Goal: Obtain resource: Obtain resource

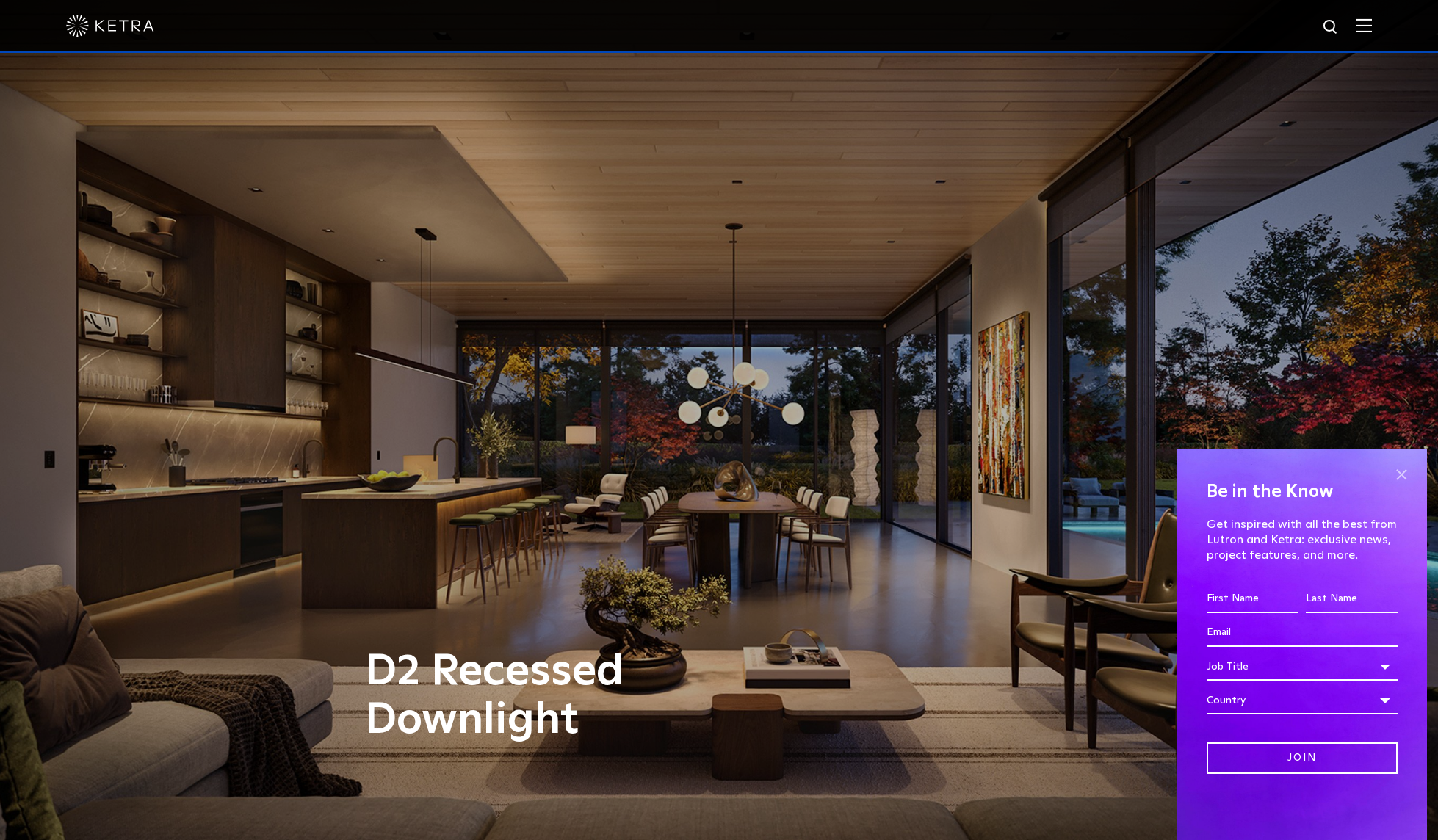
click at [1402, 472] on span at bounding box center [1401, 474] width 22 height 22
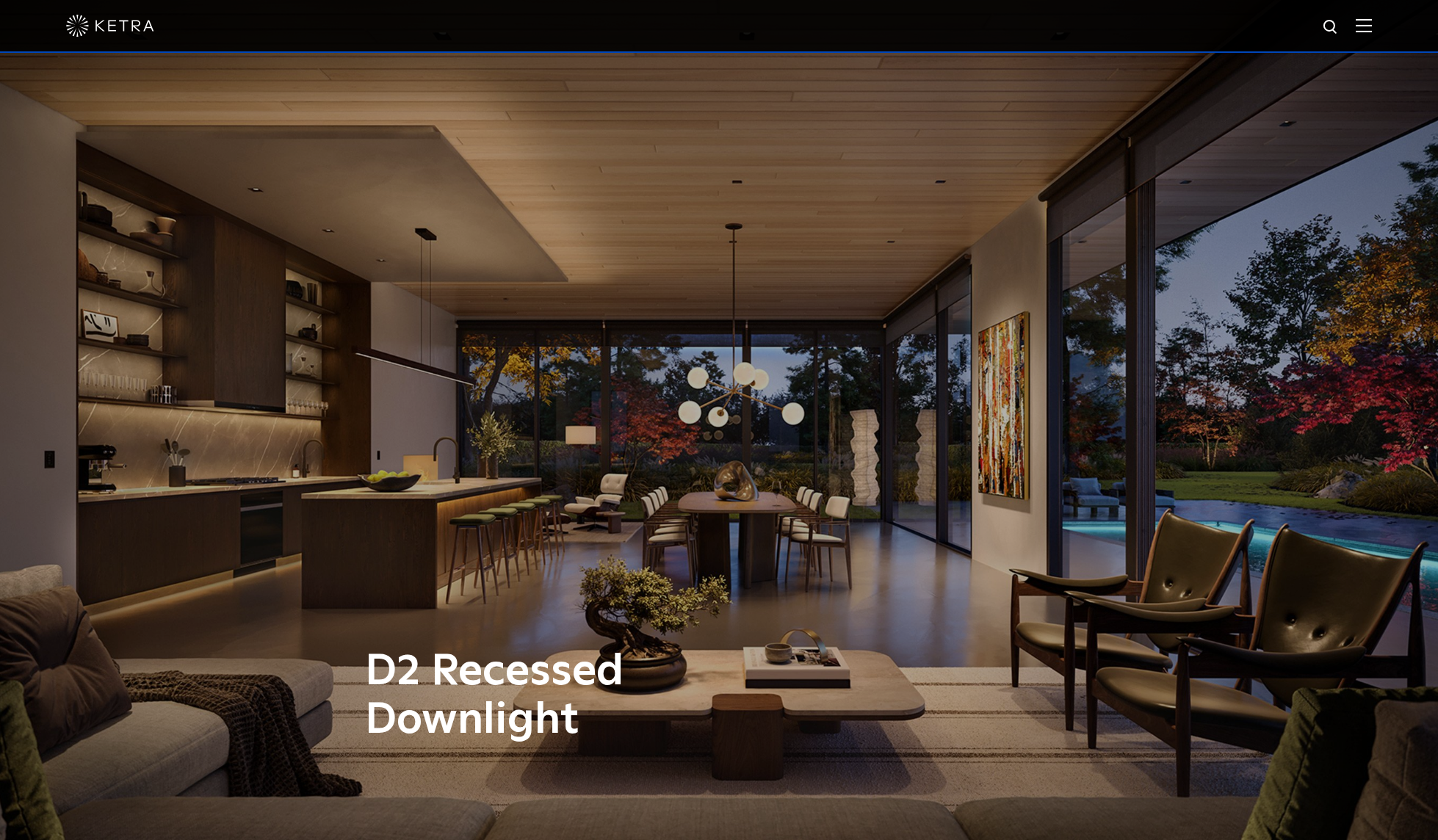
click at [1383, 23] on div at bounding box center [719, 26] width 1438 height 53
click at [1372, 25] on img at bounding box center [1364, 24] width 16 height 14
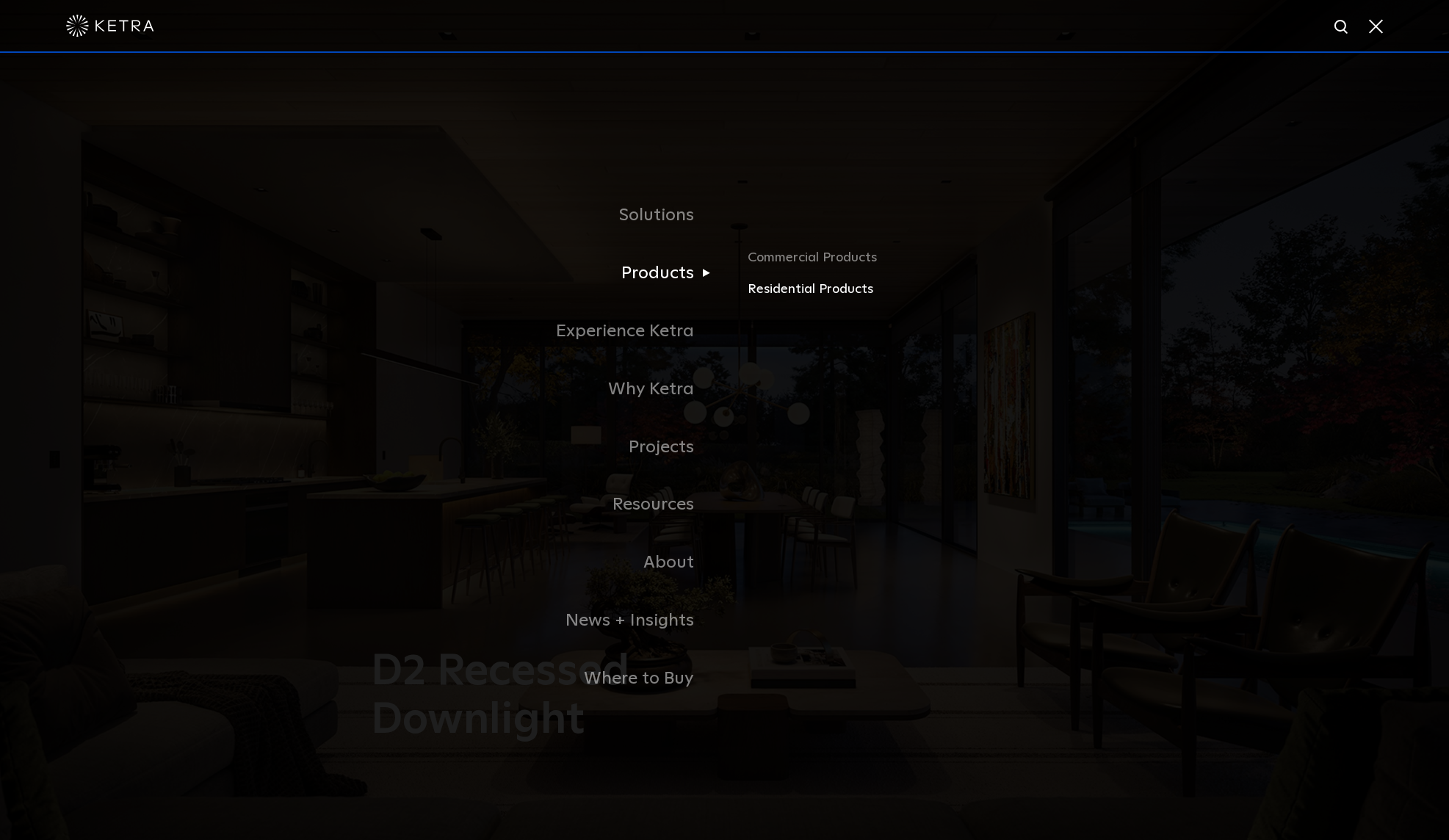
click at [781, 293] on link "Residential Products" at bounding box center [920, 290] width 343 height 22
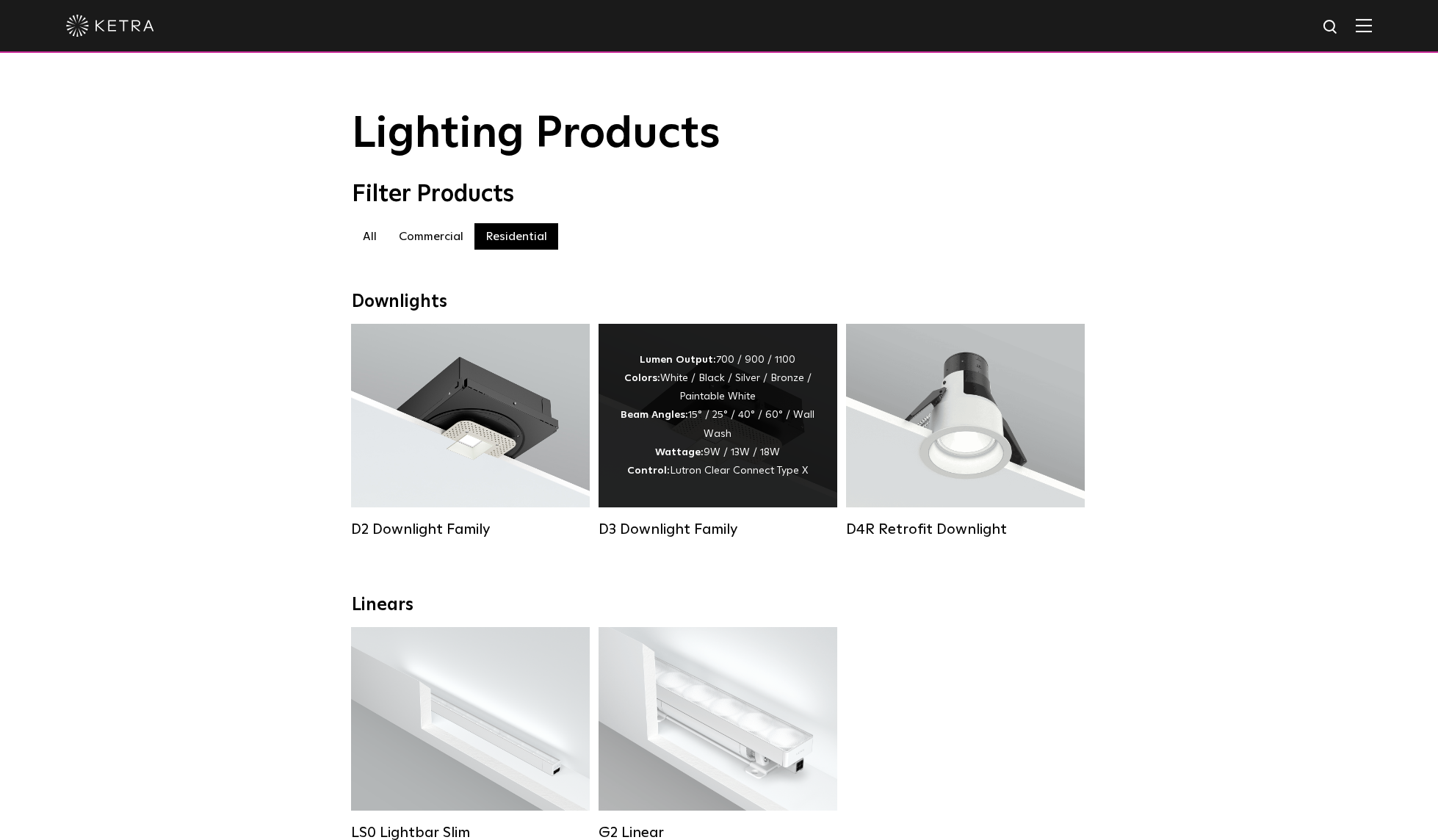
click at [686, 399] on div "Lumen Output: 700 / 900 / 1100 Colors: White / Black / Silver / Bronze / Painta…" at bounding box center [717, 415] width 194 height 129
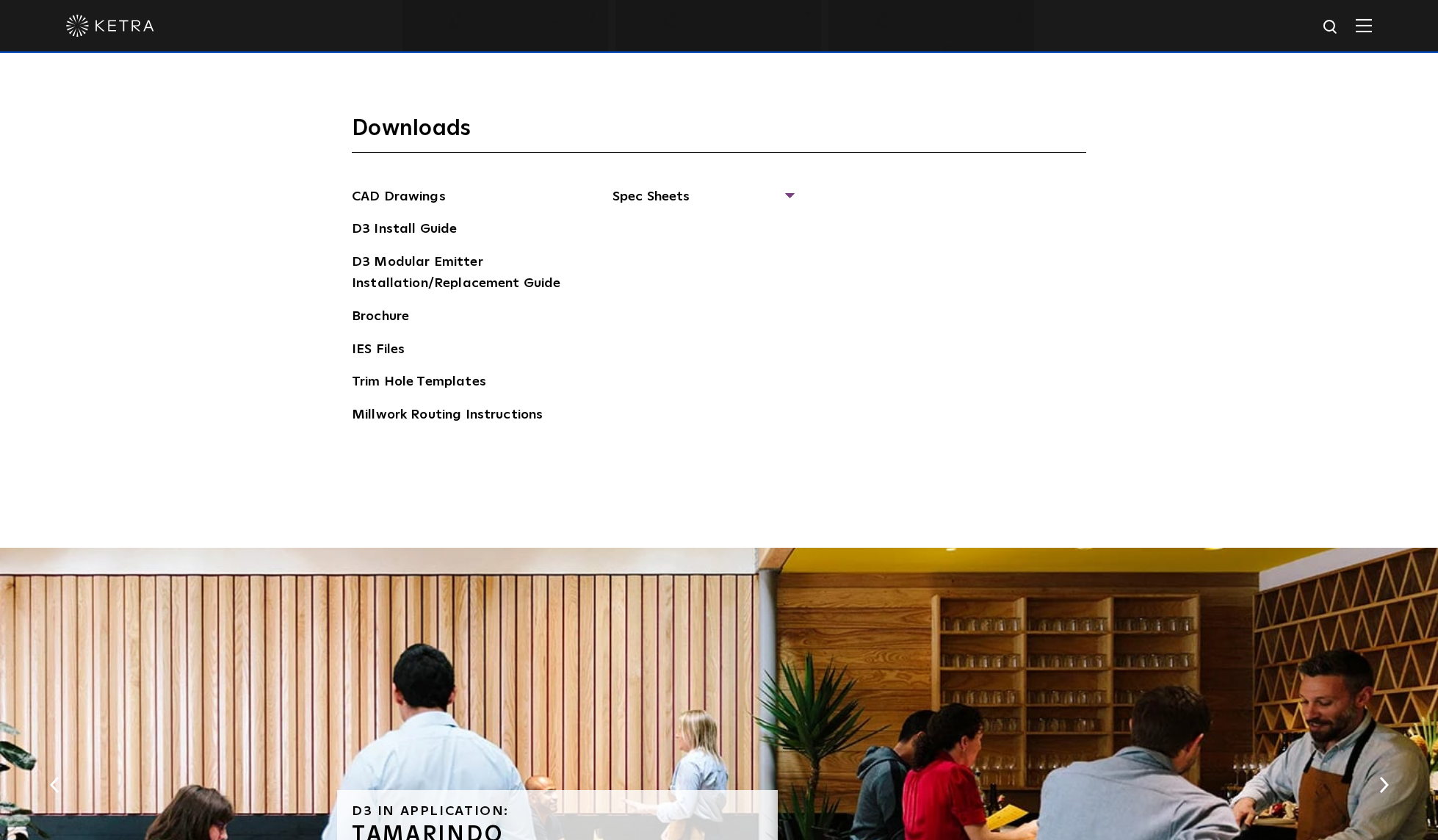
scroll to position [2056, 0]
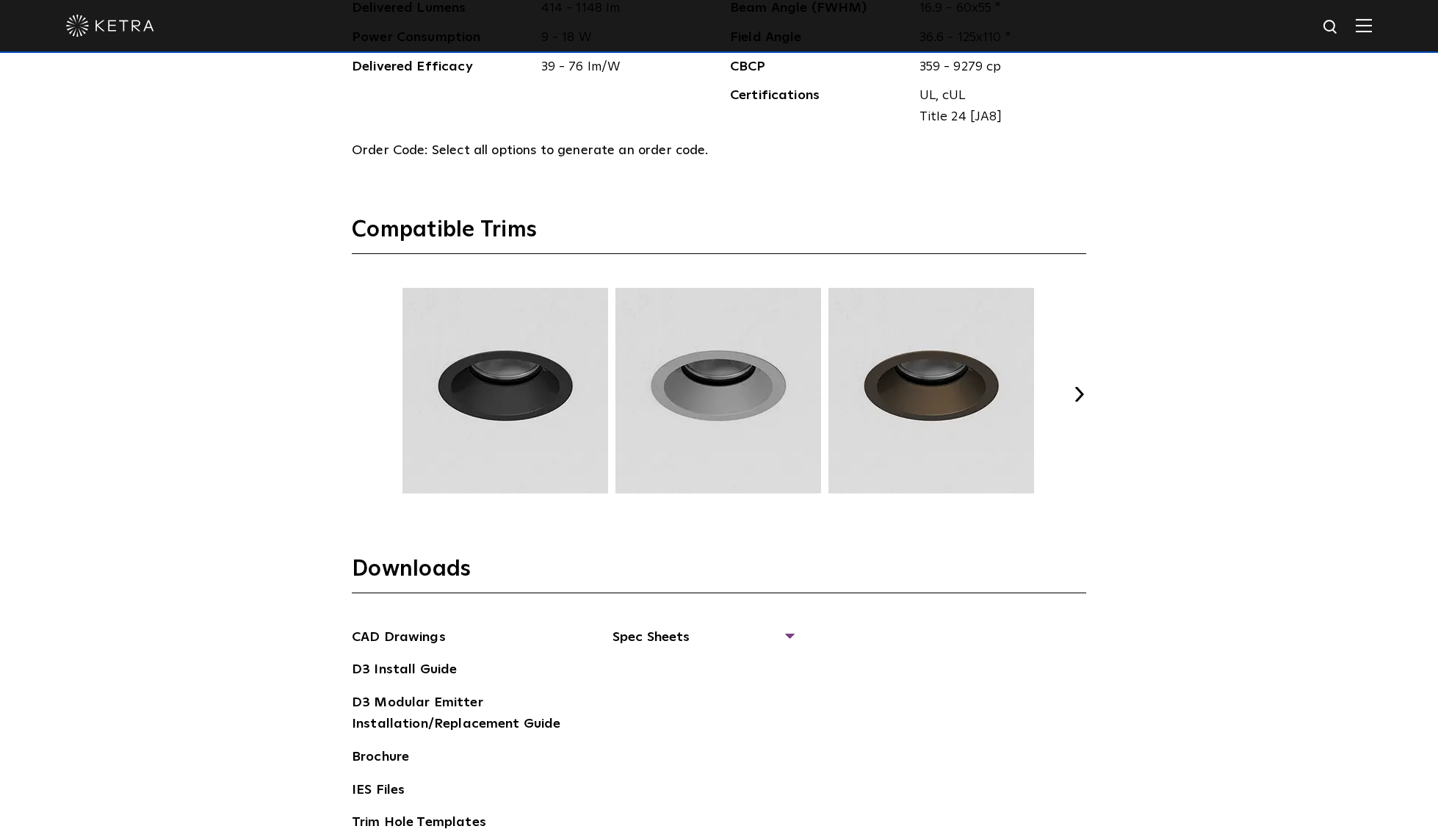
click at [1077, 397] on button "Next" at bounding box center [1078, 394] width 14 height 14
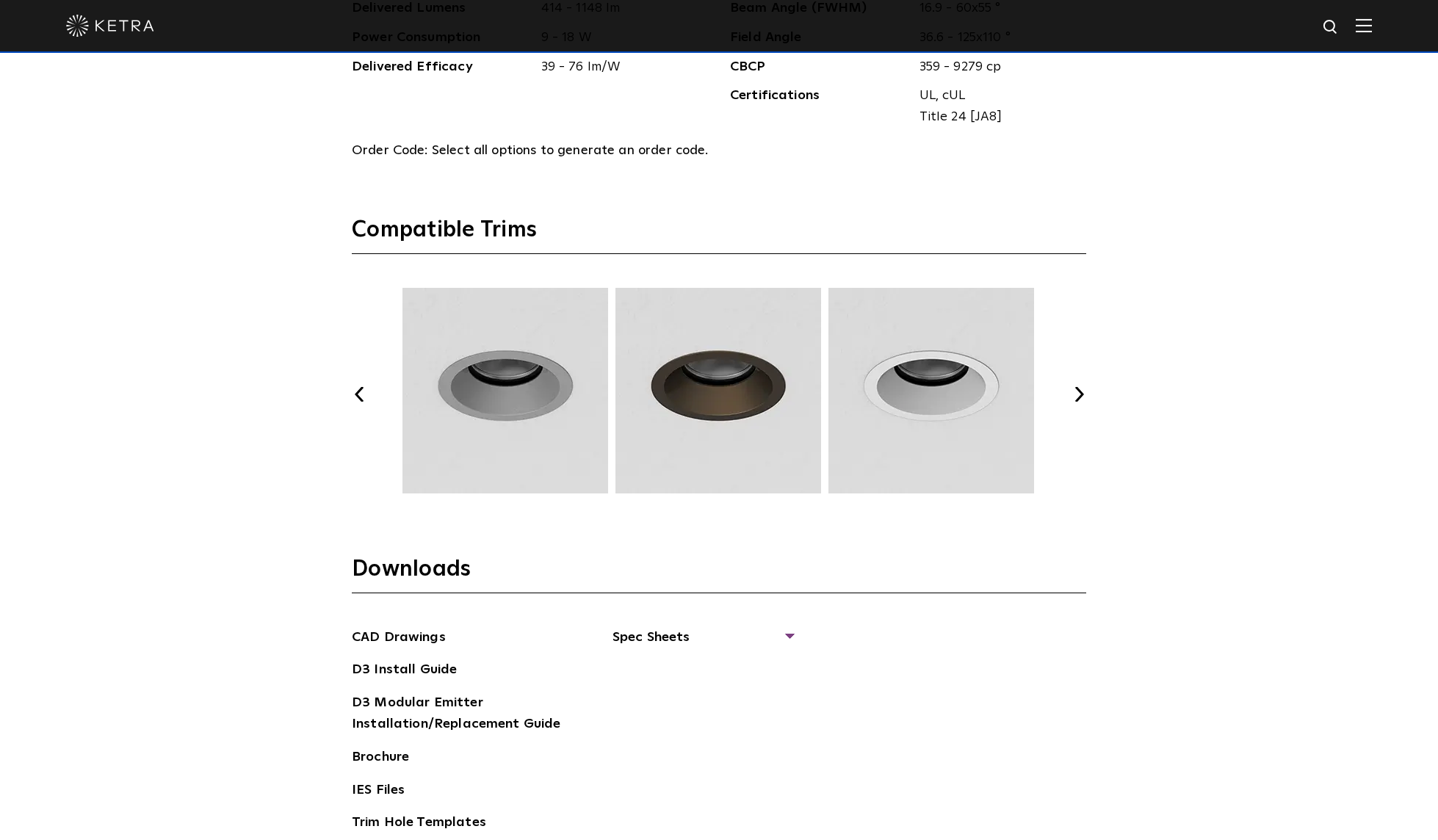
click at [1077, 396] on button "Next" at bounding box center [1078, 394] width 14 height 14
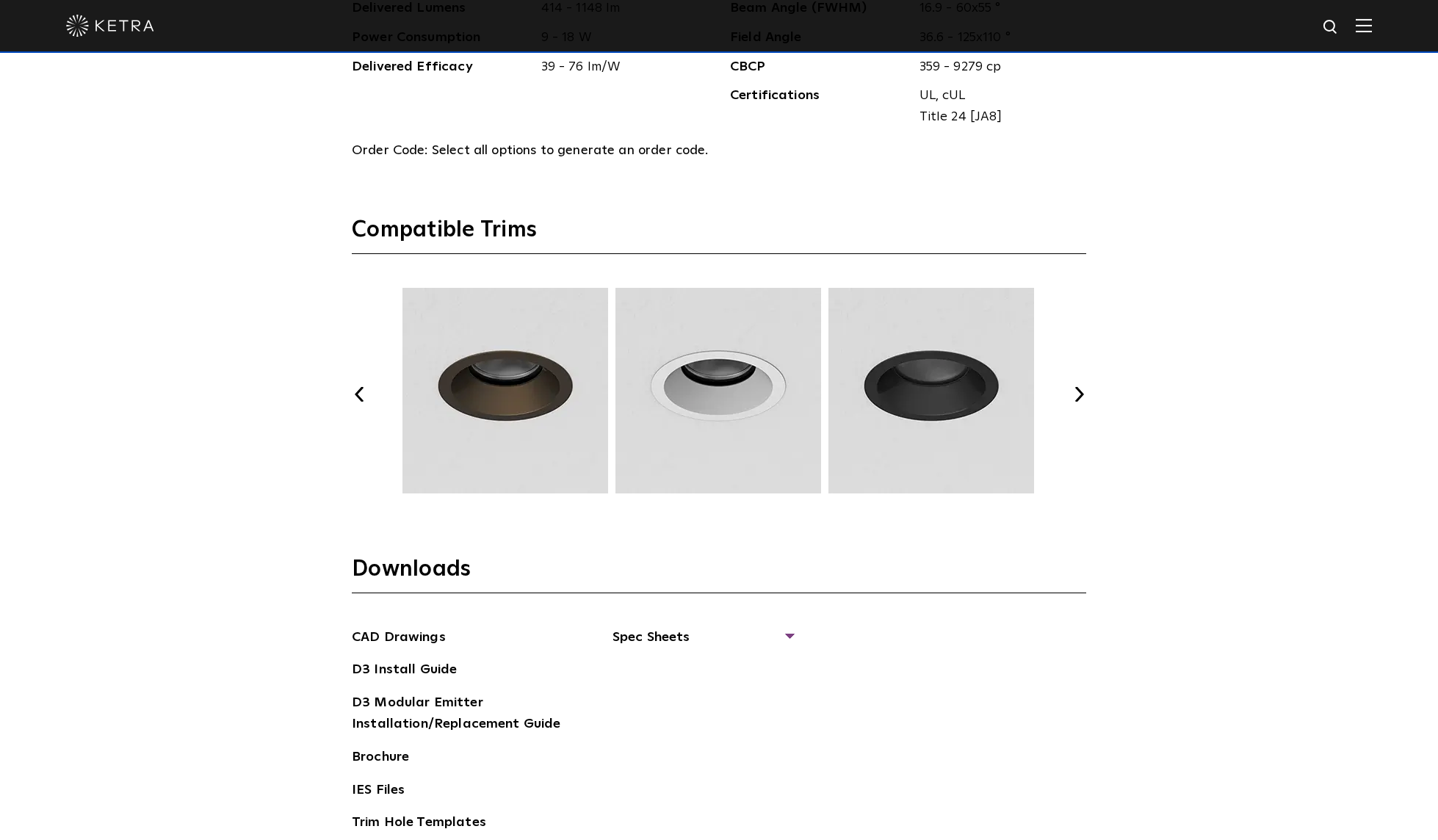
click at [1077, 399] on button "Next" at bounding box center [1078, 394] width 14 height 14
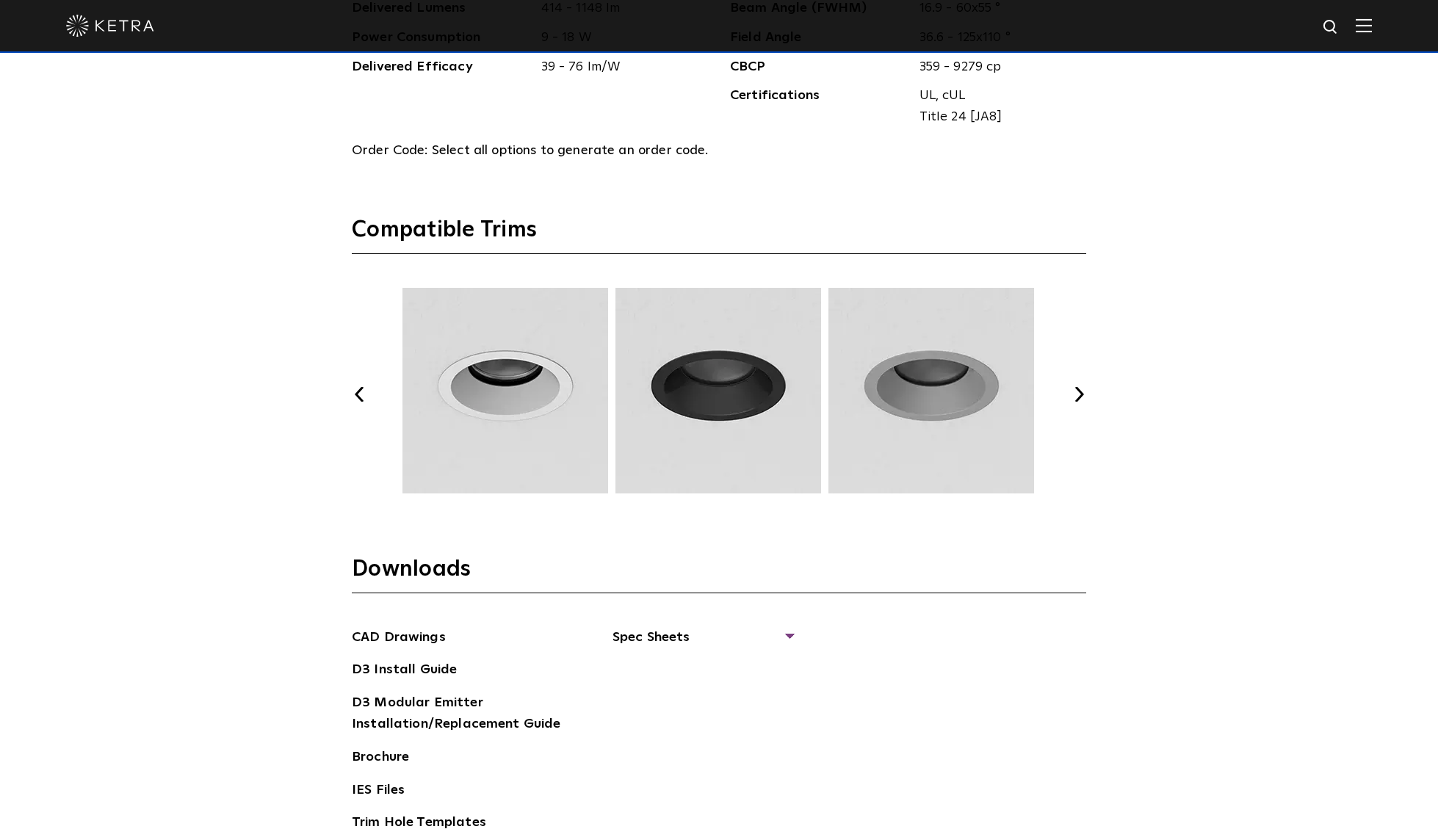
click at [1077, 399] on button "Next" at bounding box center [1078, 394] width 14 height 14
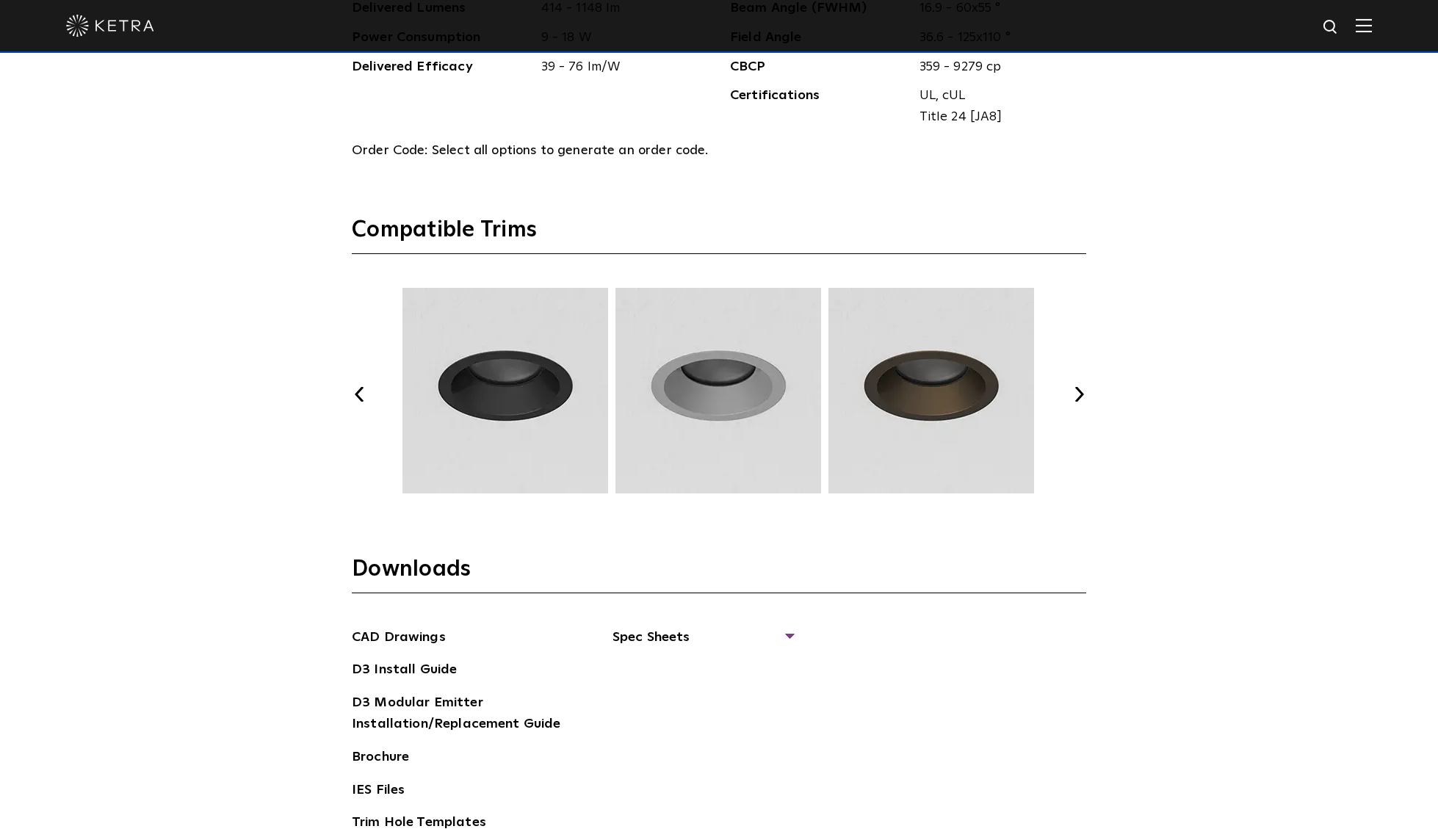
click at [1076, 402] on div "Previous Next" at bounding box center [718, 395] width 734 height 213
click at [1076, 394] on button "Next" at bounding box center [1078, 394] width 14 height 14
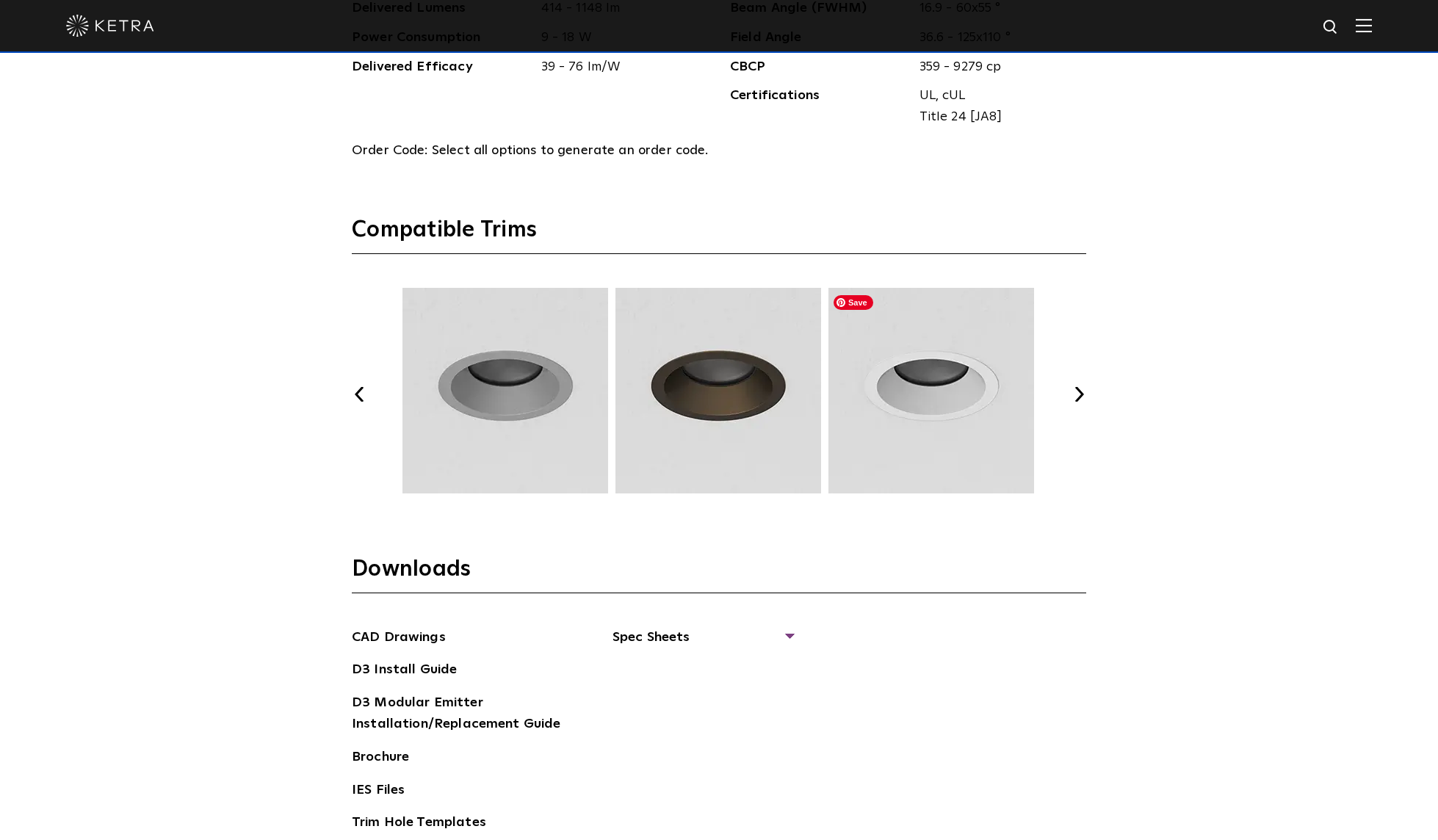
click at [941, 387] on img at bounding box center [931, 391] width 210 height 206
click at [1168, 331] on div "Select Your Specs Options Fixture Type Fixture Type Adjustable Fixed Wall Wash …" at bounding box center [719, 240] width 1438 height 1496
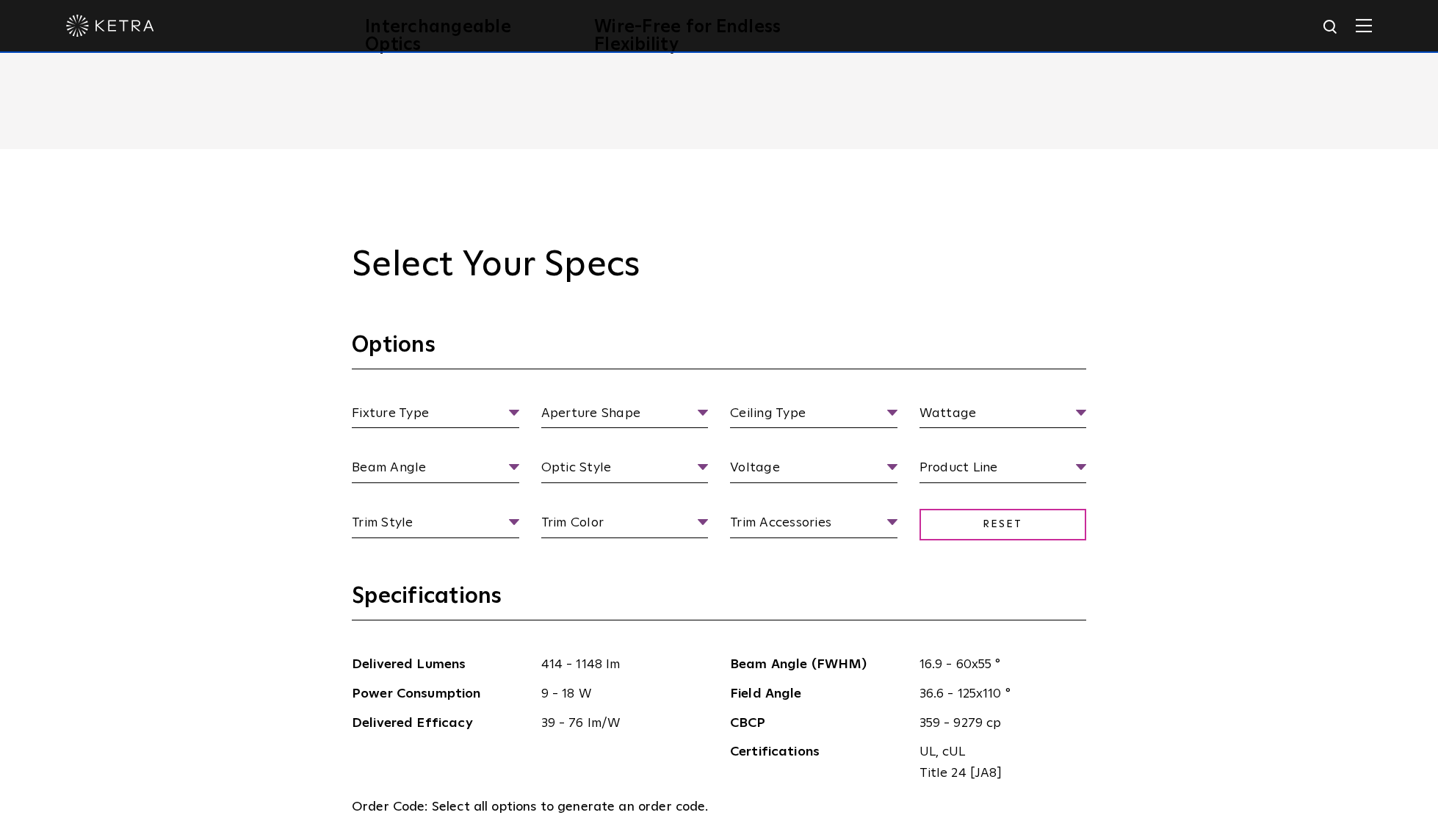
scroll to position [1395, 0]
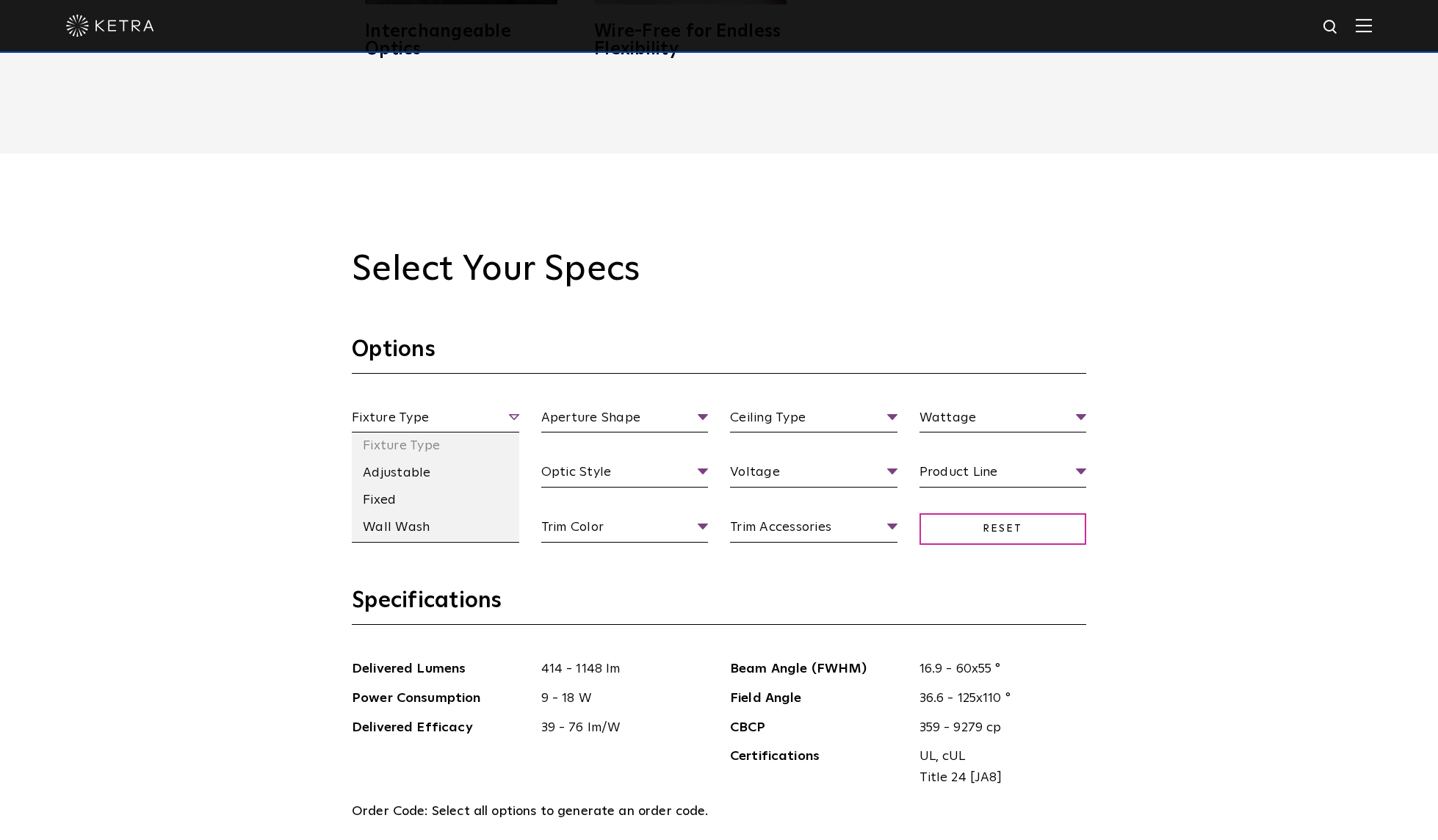
click at [463, 410] on span "Fixture Type" at bounding box center [434, 420] width 167 height 25
click at [399, 476] on li "Adjustable" at bounding box center [434, 473] width 167 height 27
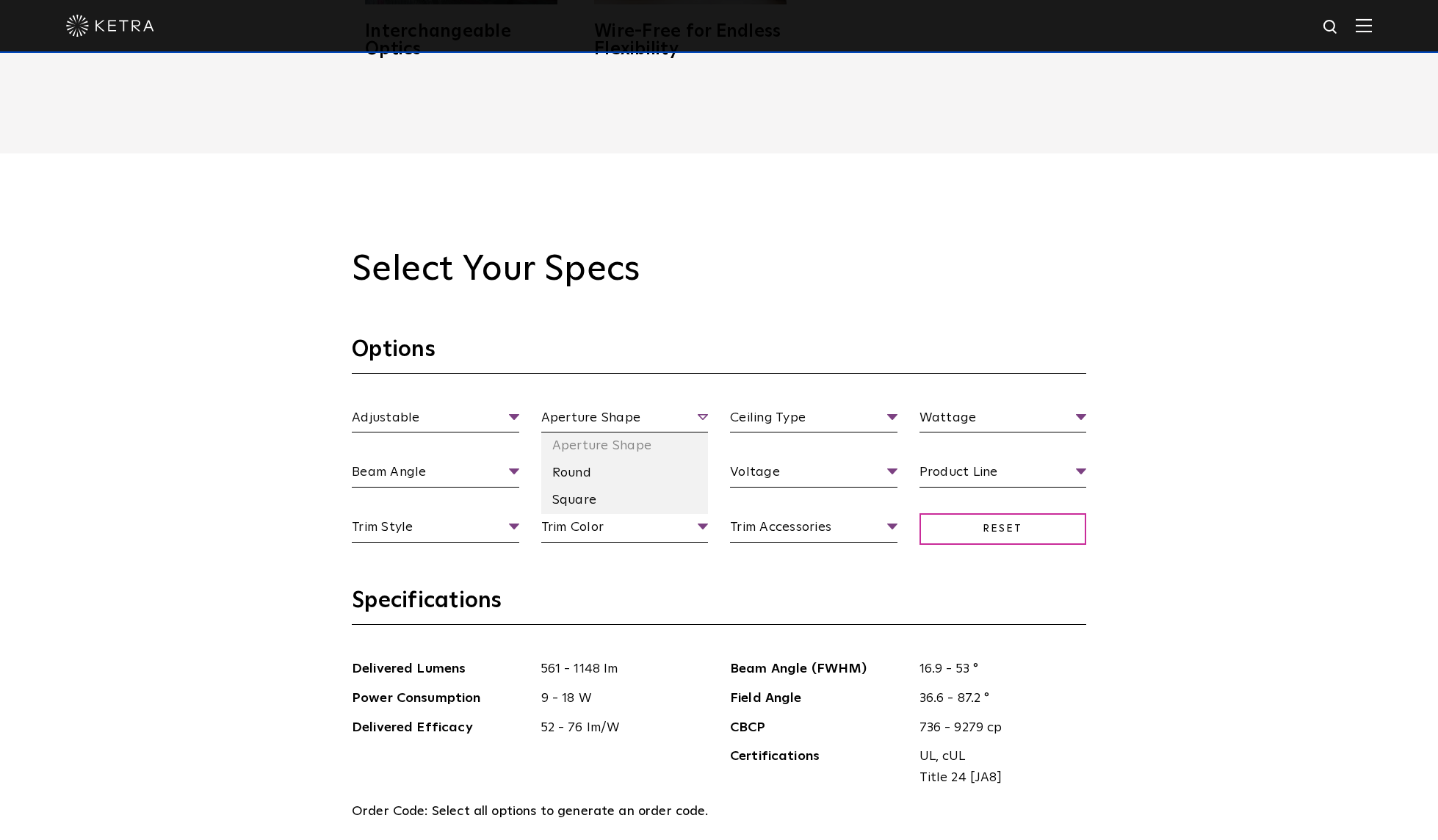
click at [599, 415] on span "Aperture Shape" at bounding box center [624, 420] width 167 height 25
click at [593, 481] on li "Round" at bounding box center [624, 473] width 167 height 27
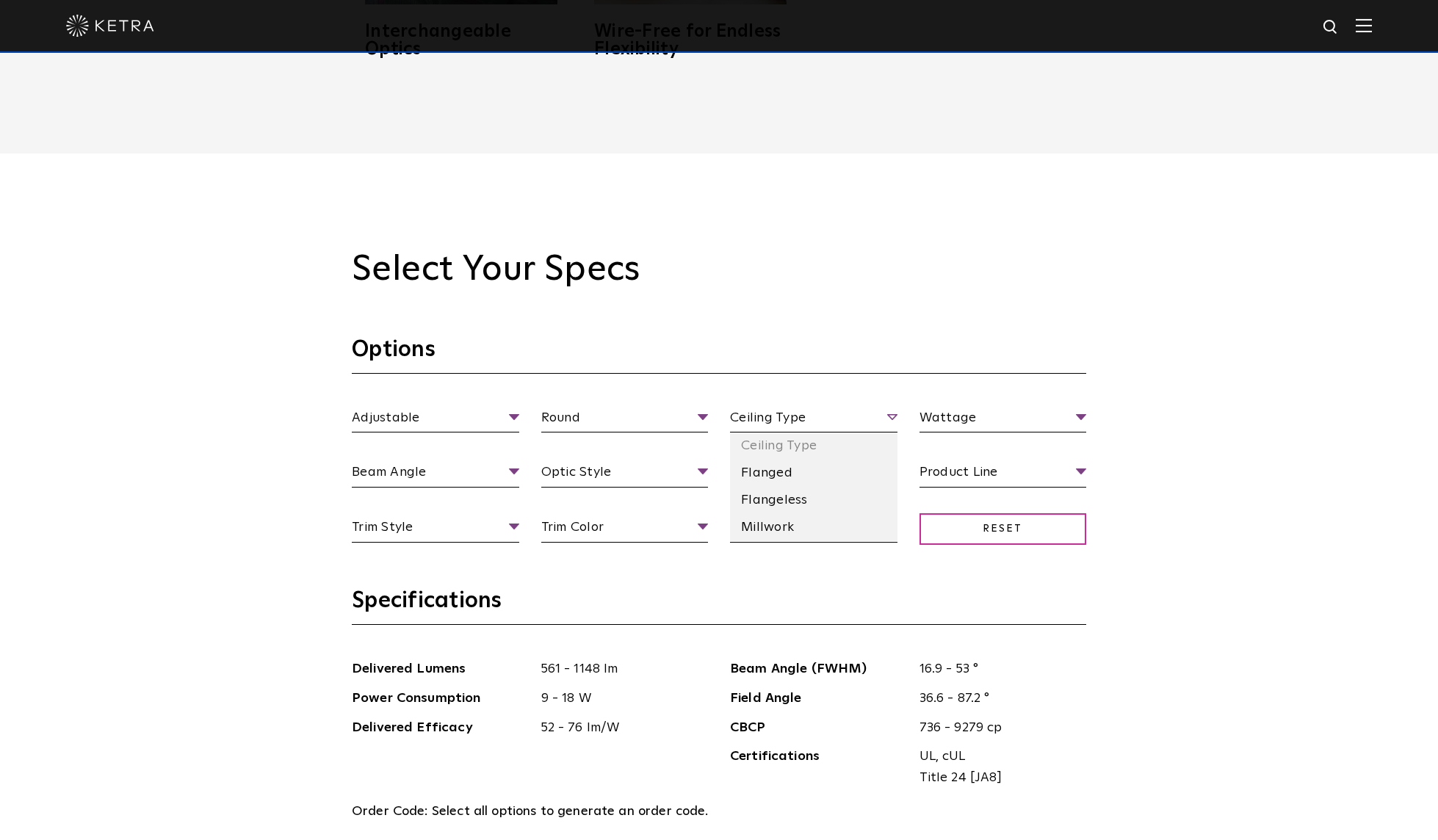
click at [777, 424] on span "Ceiling Type" at bounding box center [813, 420] width 167 height 25
click at [780, 505] on li "Flangeless" at bounding box center [813, 500] width 167 height 27
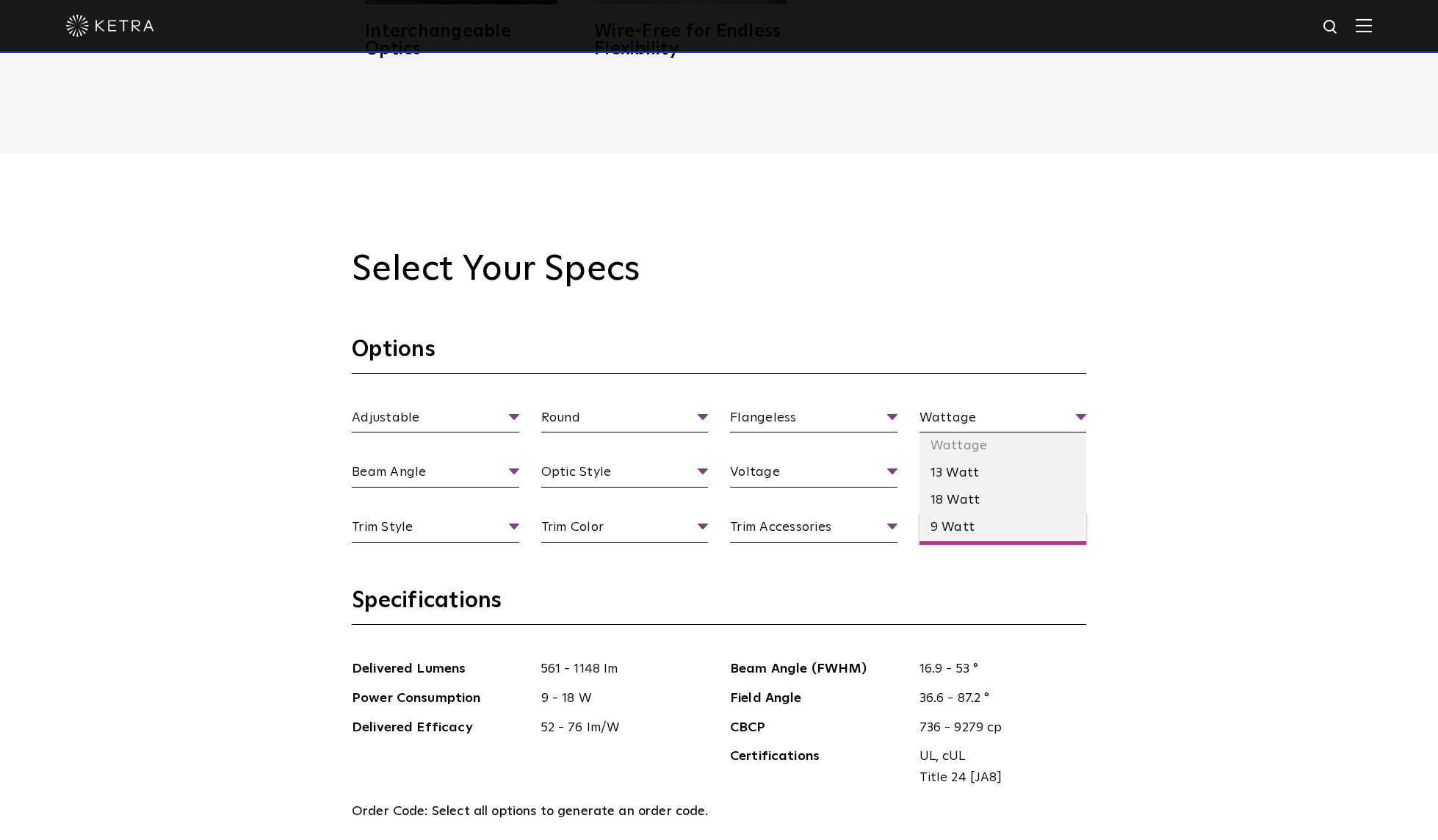
click at [945, 526] on li "9 Watt" at bounding box center [1003, 527] width 167 height 27
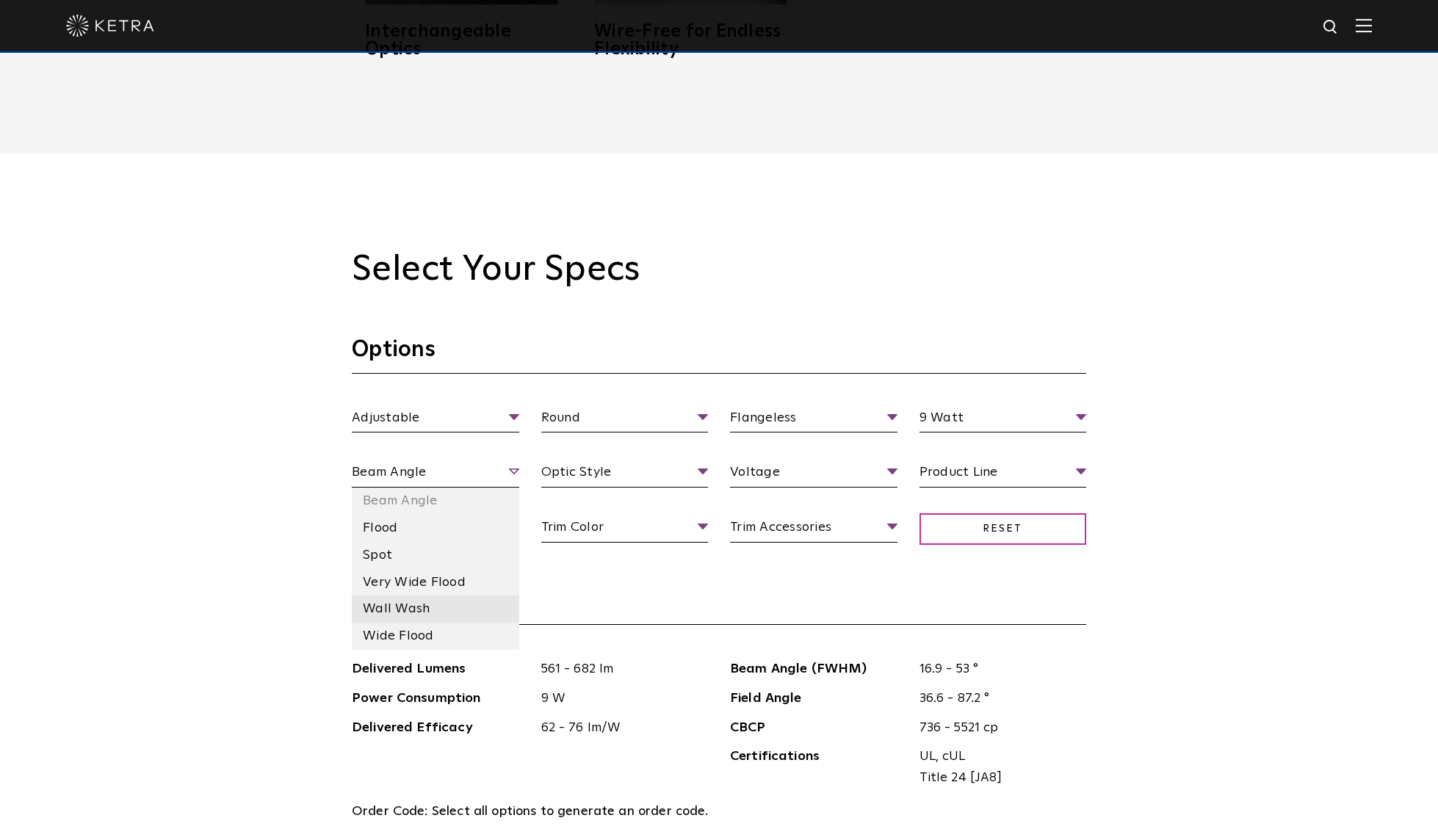
click at [406, 615] on li "Wall Wash" at bounding box center [434, 609] width 167 height 27
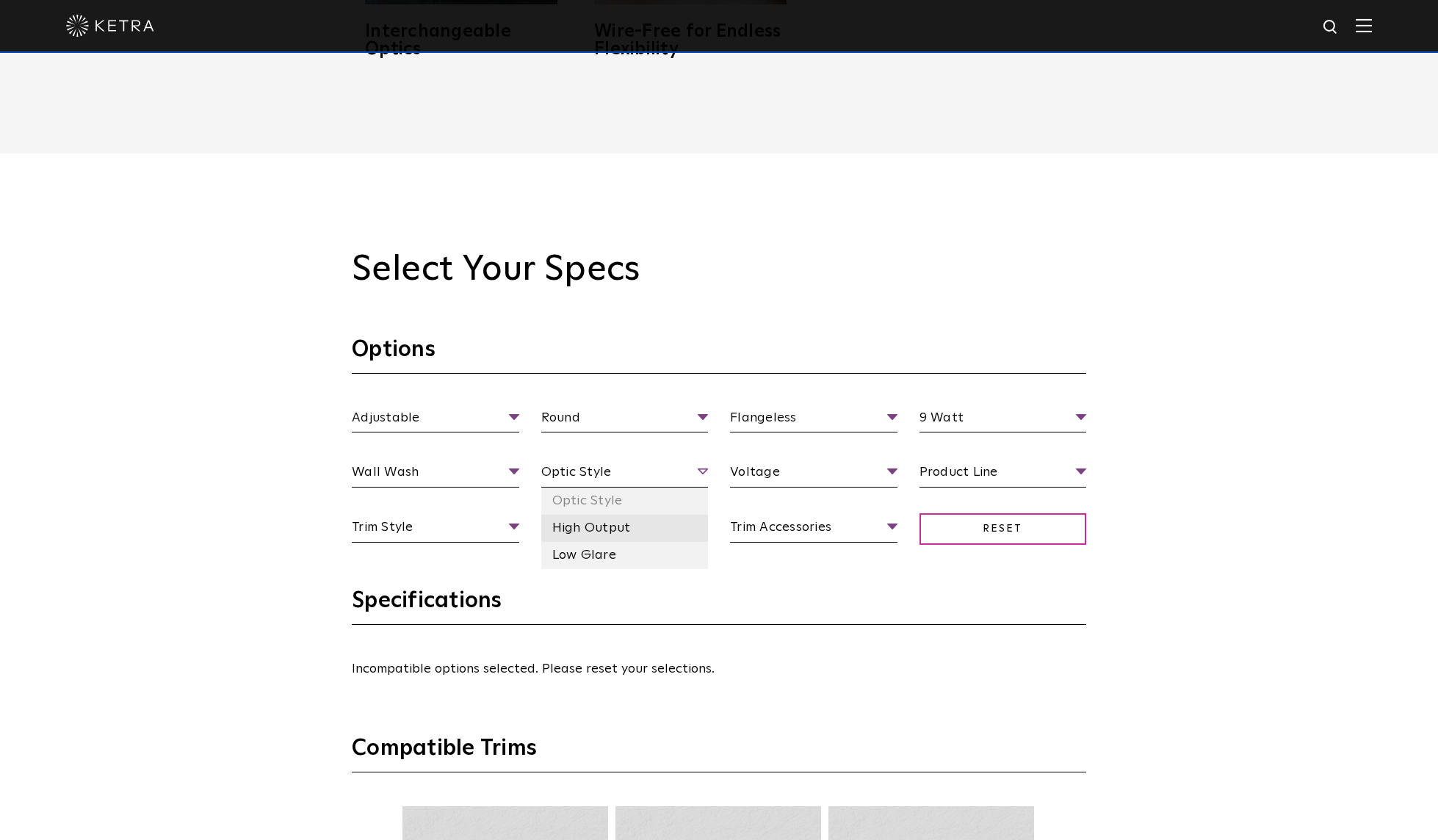
click at [584, 532] on li "High Output" at bounding box center [624, 528] width 167 height 27
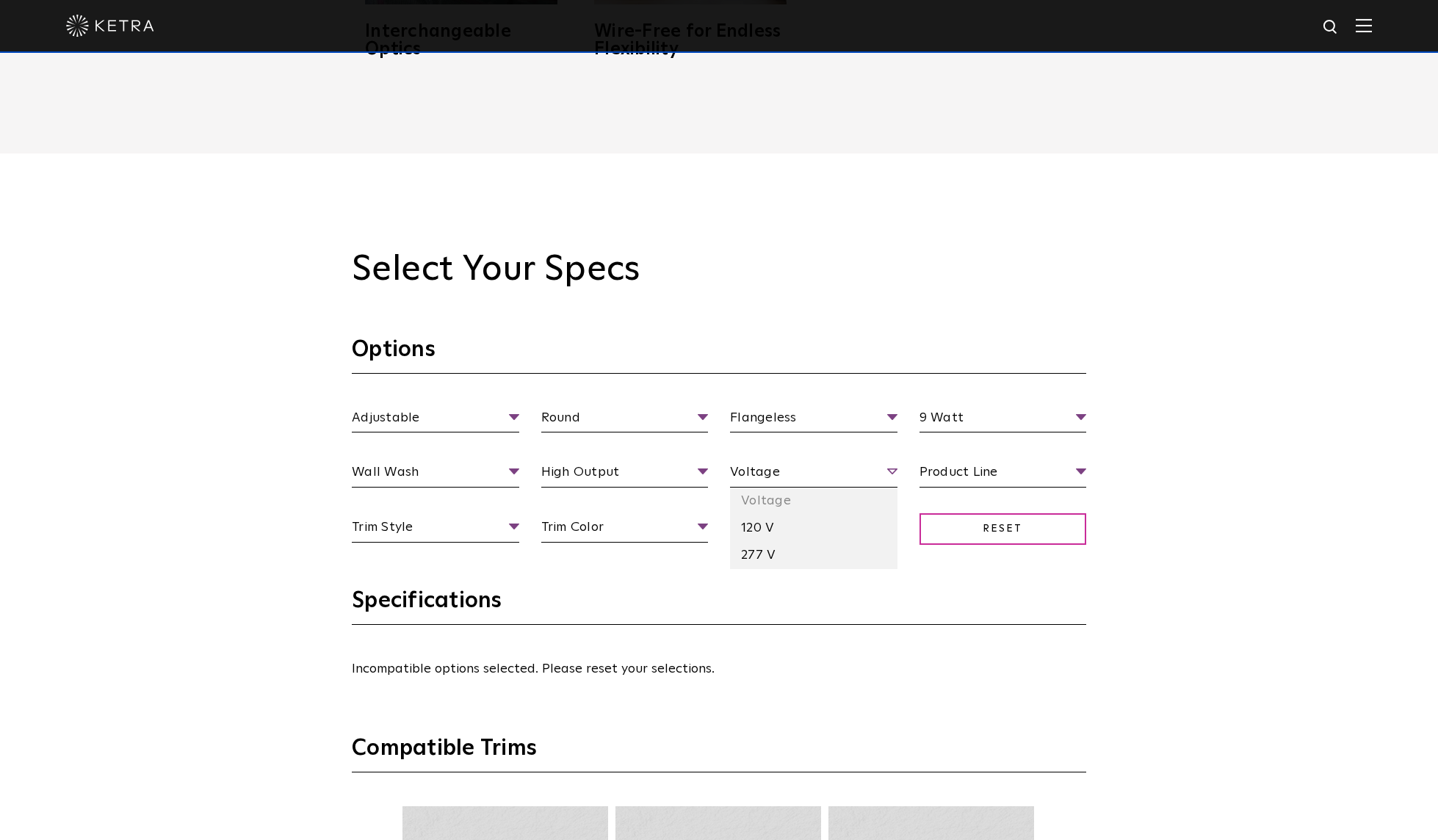
click at [766, 478] on span "Voltage" at bounding box center [813, 474] width 167 height 25
click at [752, 528] on li "120 V" at bounding box center [813, 528] width 167 height 27
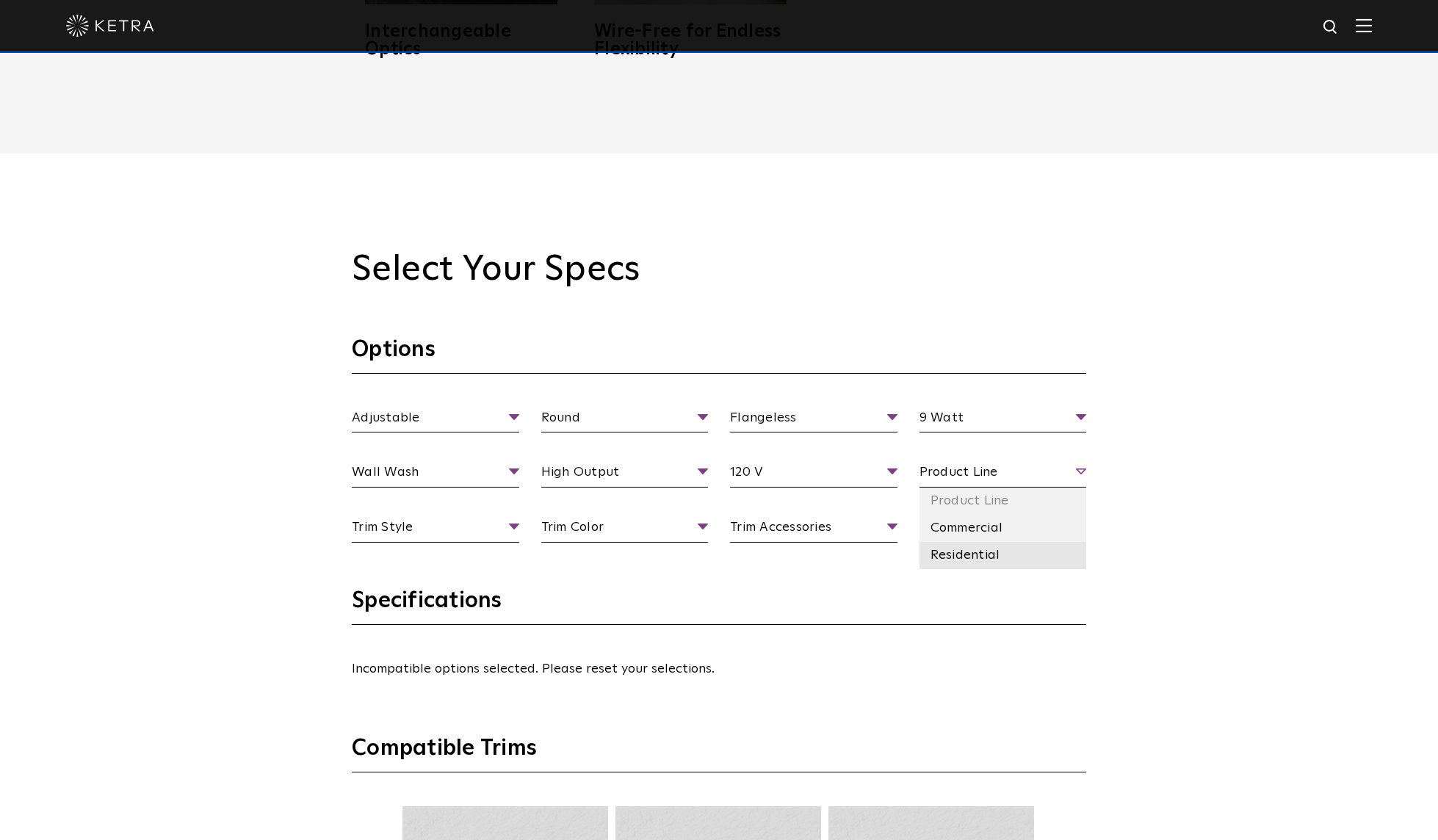
click at [960, 560] on li "Residential" at bounding box center [1003, 555] width 167 height 27
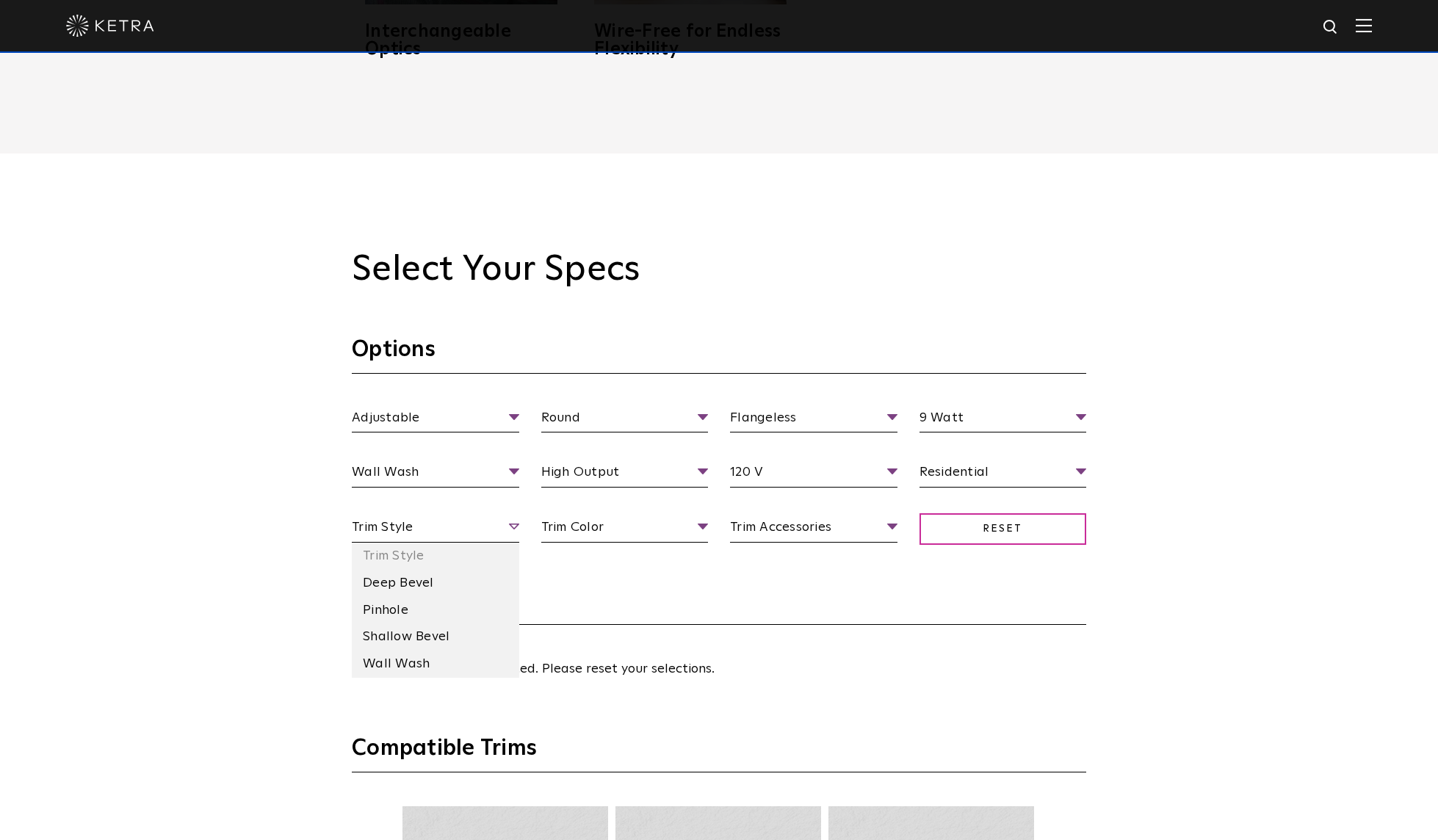
click at [509, 530] on span "Trim Style" at bounding box center [434, 529] width 167 height 25
click at [421, 665] on li "Wall Wash" at bounding box center [434, 664] width 167 height 27
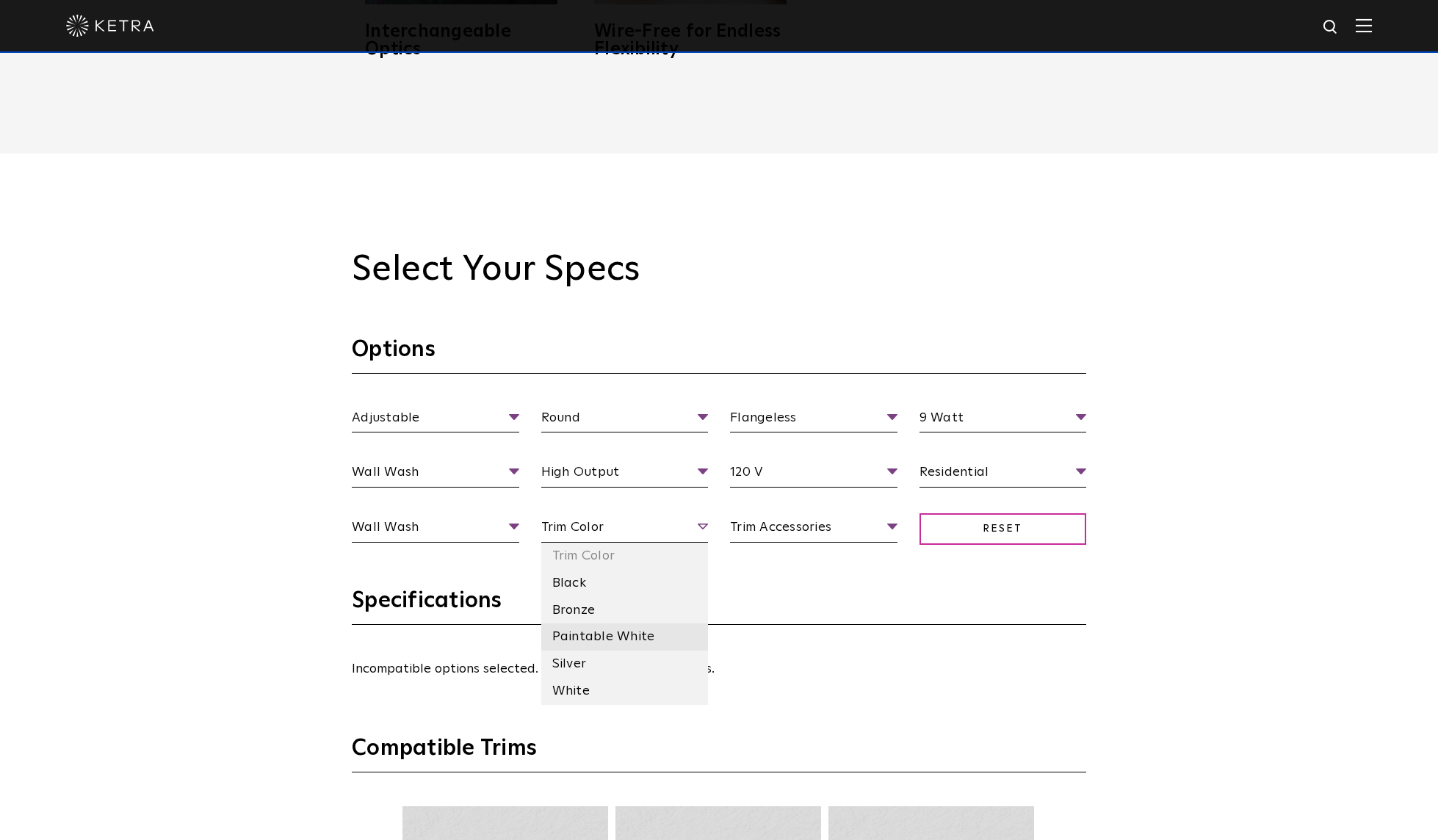
click at [595, 642] on li "Paintable White" at bounding box center [624, 637] width 167 height 27
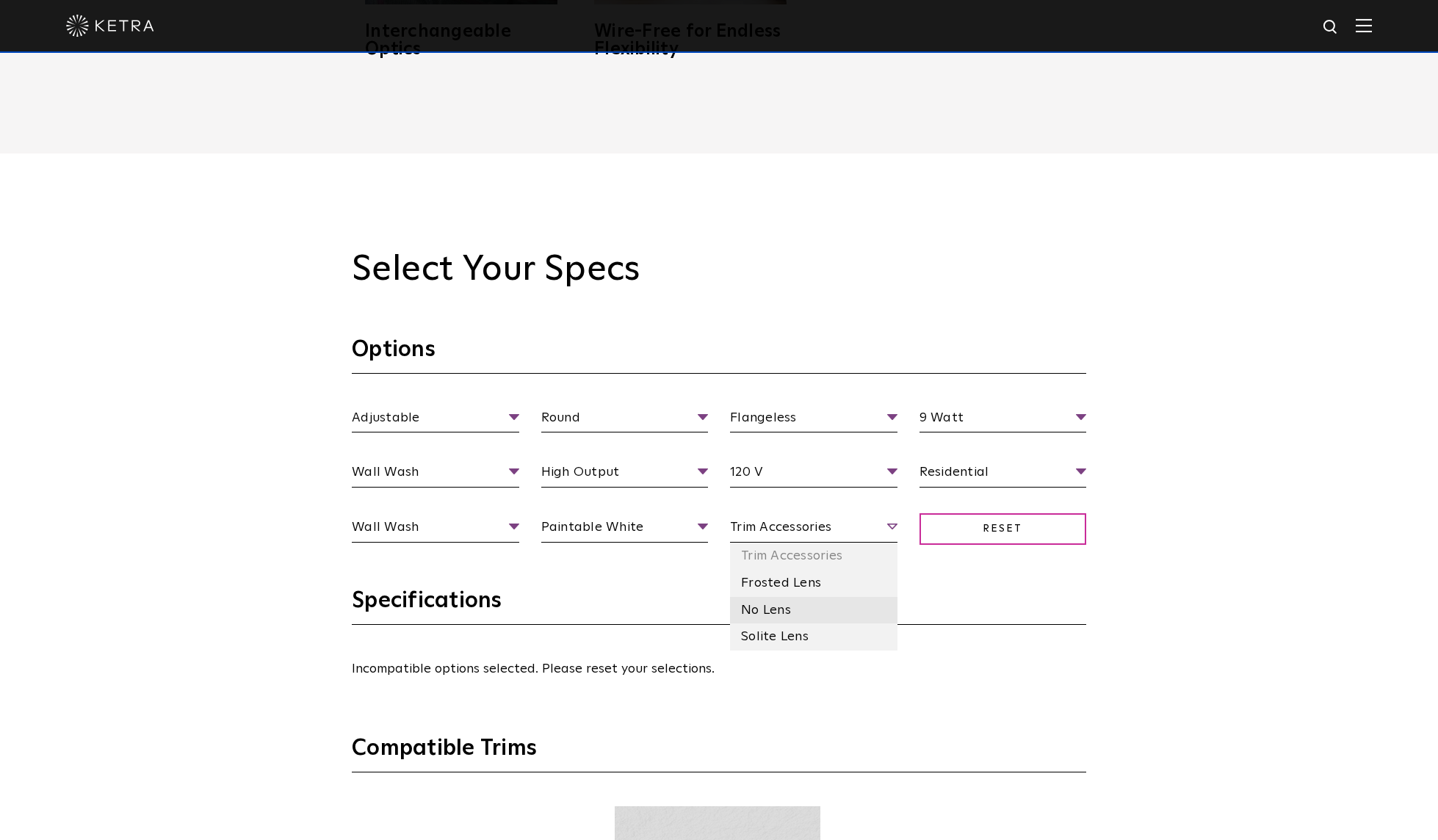
click at [753, 604] on li "No Lens" at bounding box center [813, 611] width 167 height 27
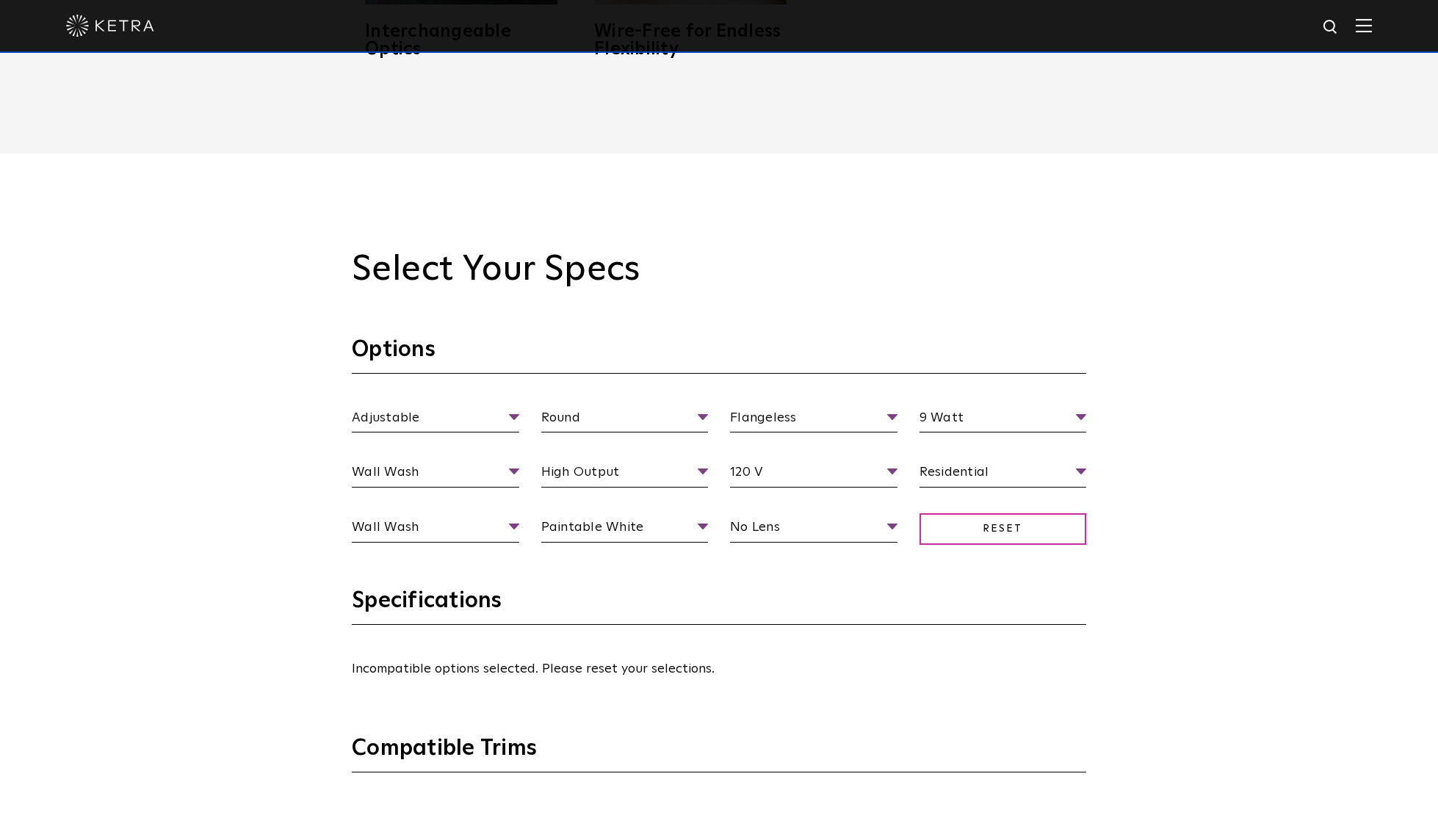
click at [858, 578] on section "Options Adjustable Fixture Type Adjustable Fixed Wall Wash Round Aperture [GEOG…" at bounding box center [718, 462] width 734 height 251
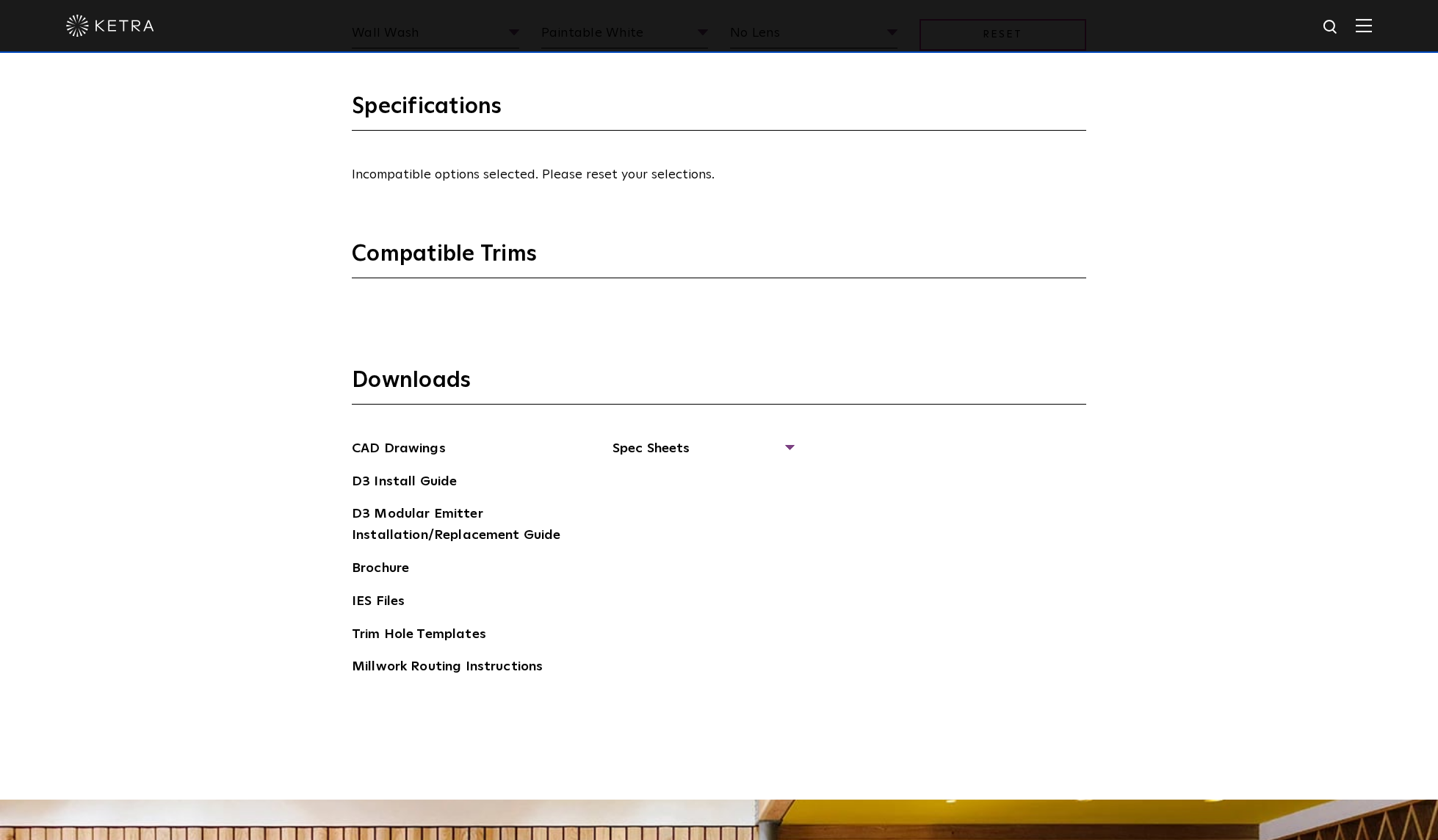
scroll to position [1909, 0]
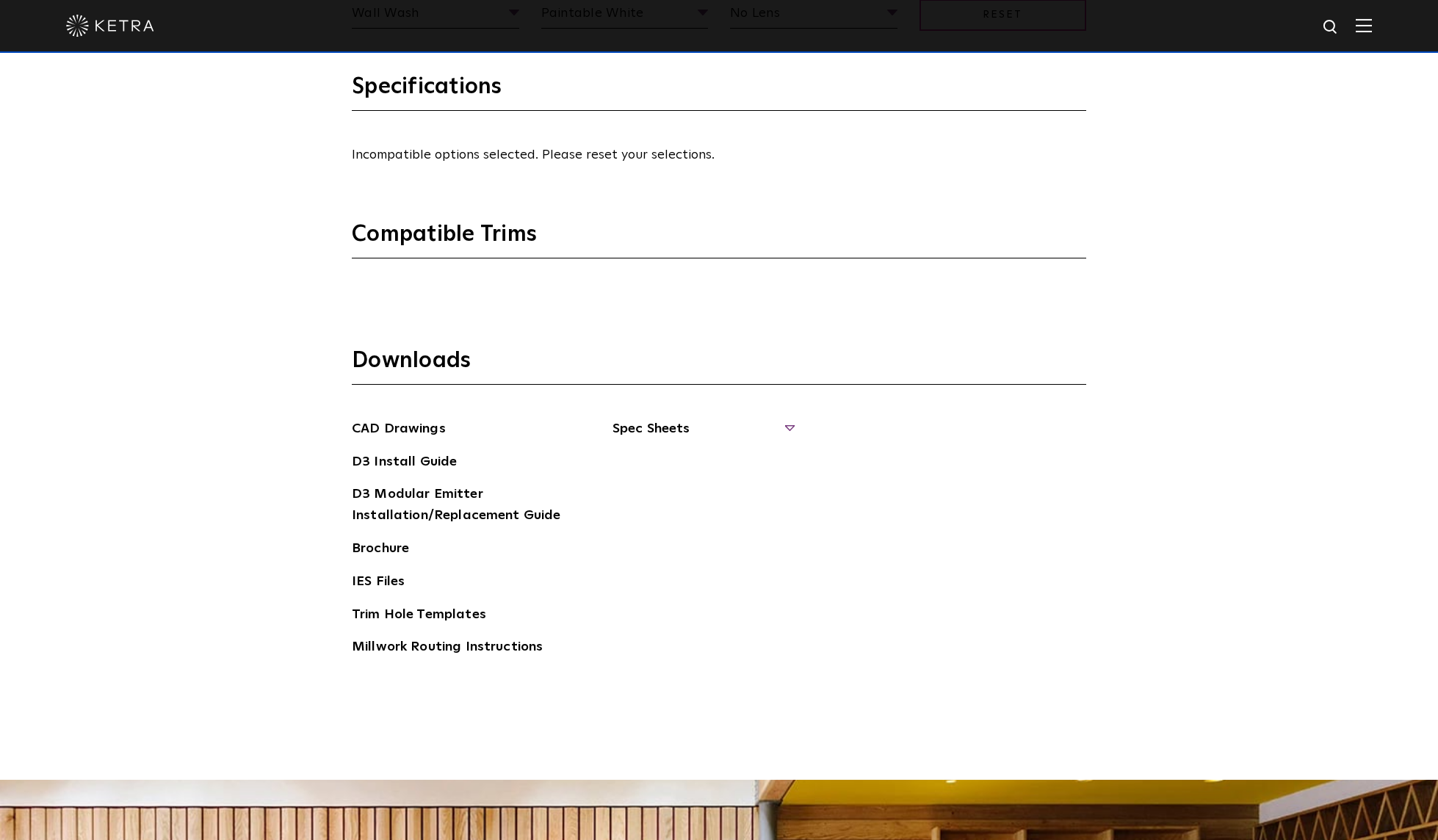
click at [770, 433] on span "Spec Sheets" at bounding box center [702, 434] width 180 height 33
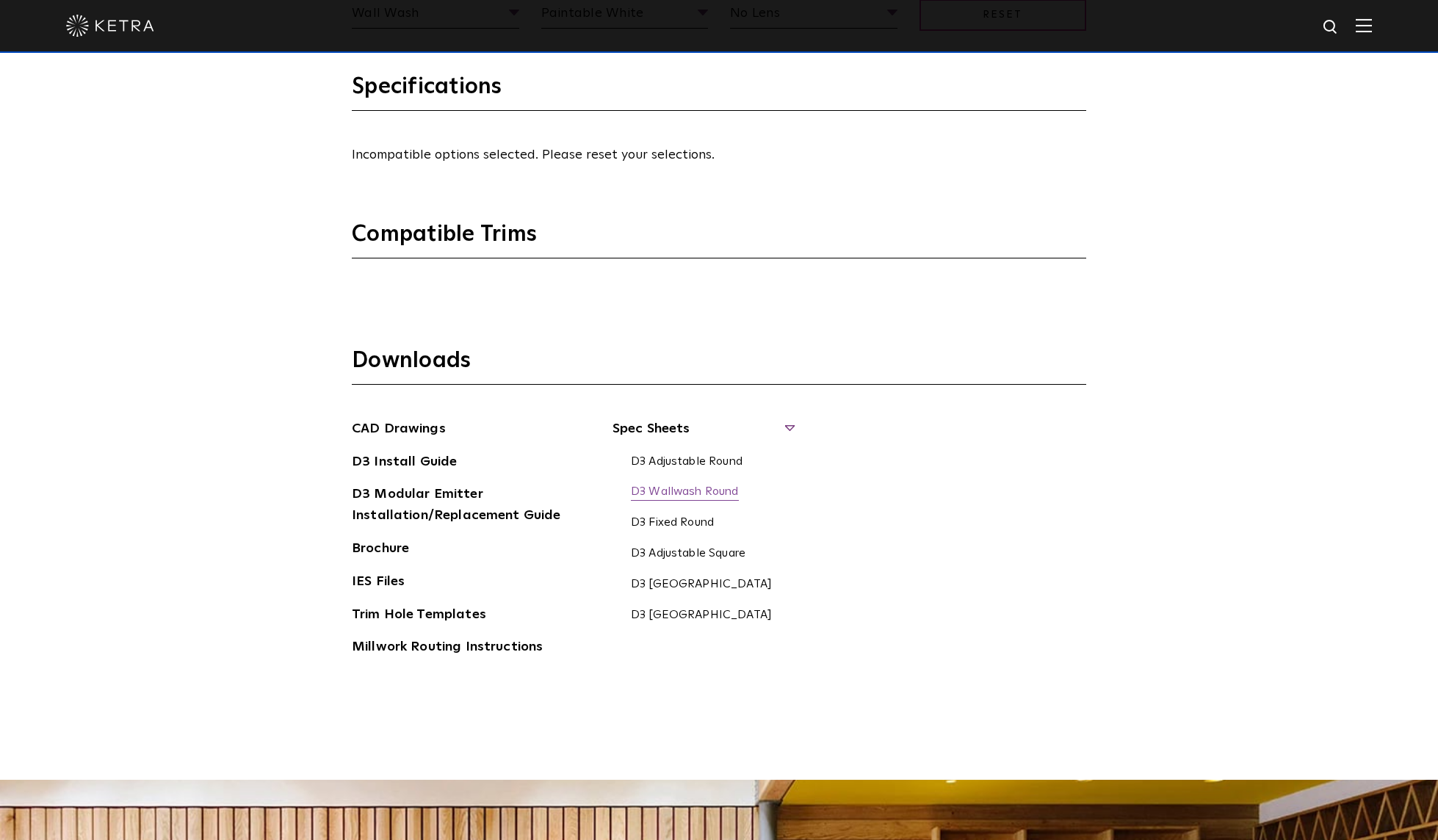
click at [717, 496] on link "D3 Wallwash Round" at bounding box center [685, 493] width 108 height 16
